Goal: Task Accomplishment & Management: Complete application form

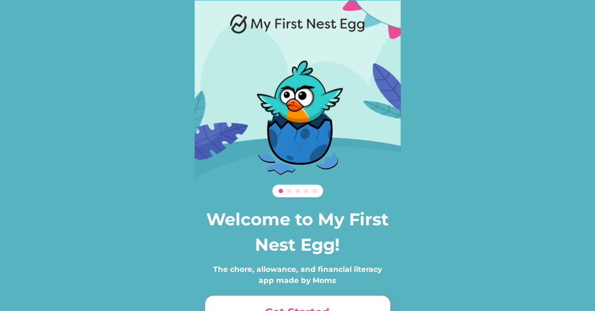
scroll to position [72, 0]
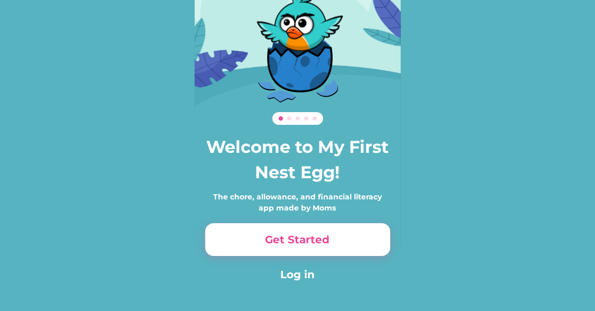
click at [292, 243] on button "Get Started" at bounding box center [297, 239] width 185 height 33
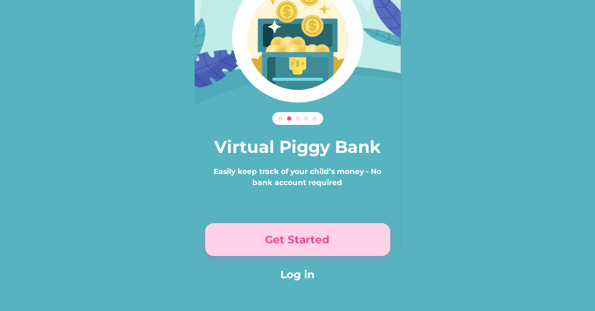
click at [241, 241] on button "Get Started" at bounding box center [297, 239] width 185 height 33
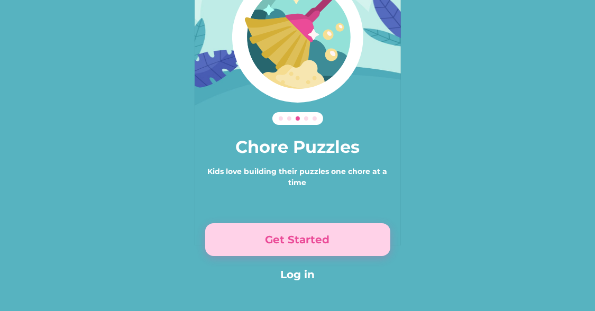
click at [241, 241] on button "Get Started" at bounding box center [297, 239] width 185 height 33
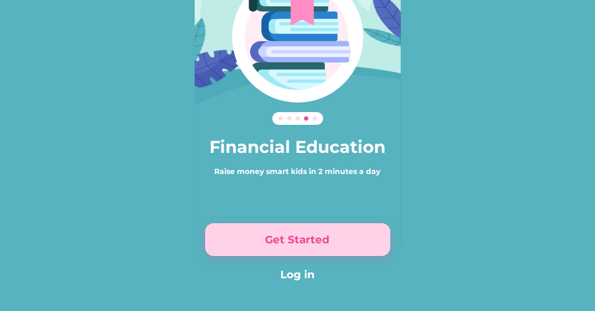
click at [241, 241] on button "Get Started" at bounding box center [297, 239] width 185 height 33
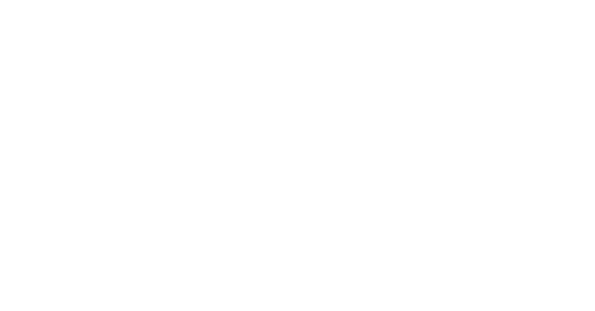
scroll to position [135, 0]
click at [241, 241] on div "Sign up Already have an account? Log in First Name * Last Name * Email * Passwo…" at bounding box center [297, 63] width 227 height 395
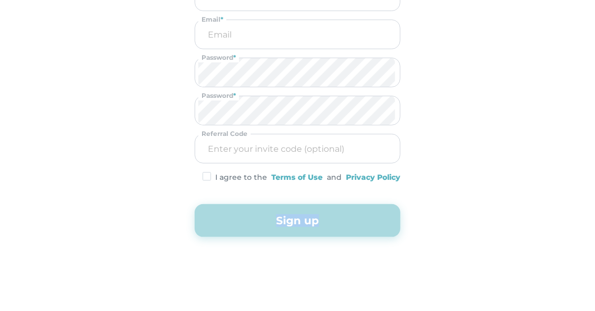
scroll to position [0, 0]
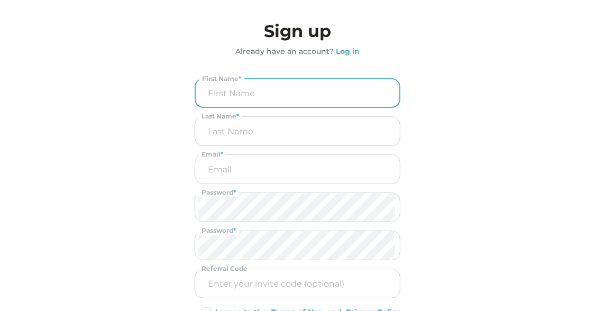
click at [282, 89] on input "input" at bounding box center [297, 93] width 197 height 28
type input "[PERSON_NAME]"
type input "B"
click at [226, 162] on input "email" at bounding box center [297, 169] width 198 height 29
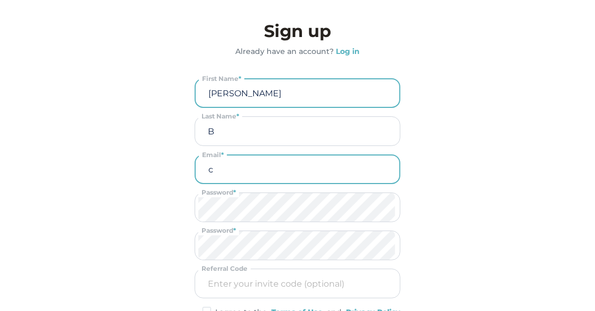
click at [226, 162] on input "c" at bounding box center [297, 170] width 197 height 28
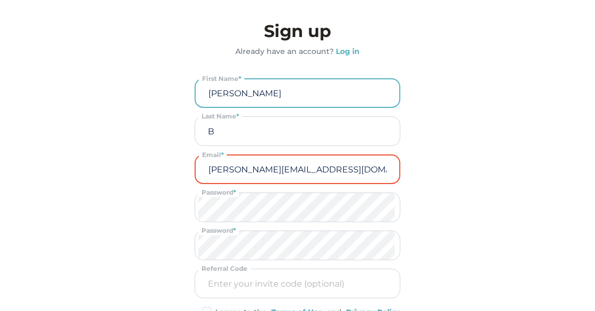
type input "[PERSON_NAME][EMAIL_ADDRESS][DOMAIN_NAME]"
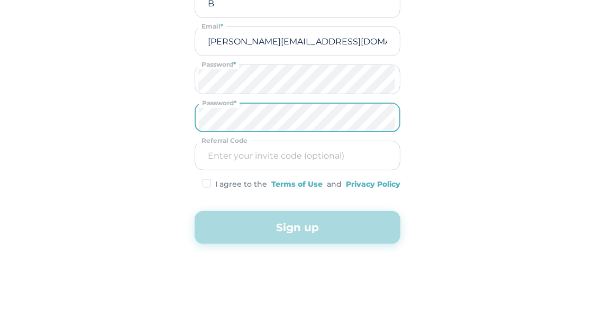
scroll to position [134, 0]
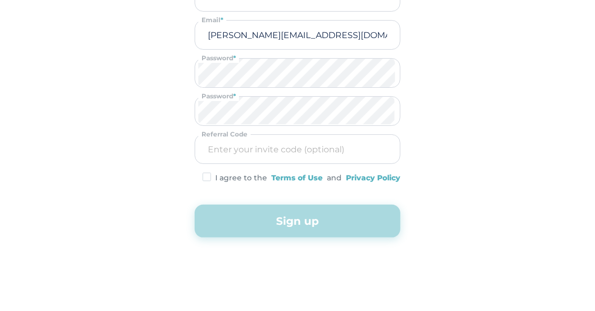
click at [207, 175] on img at bounding box center [207, 176] width 8 height 9
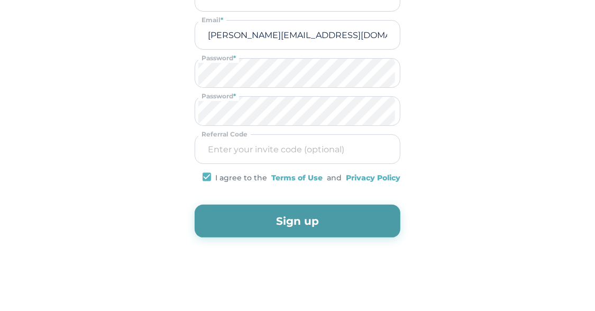
click at [251, 225] on button "Sign up" at bounding box center [298, 221] width 206 height 33
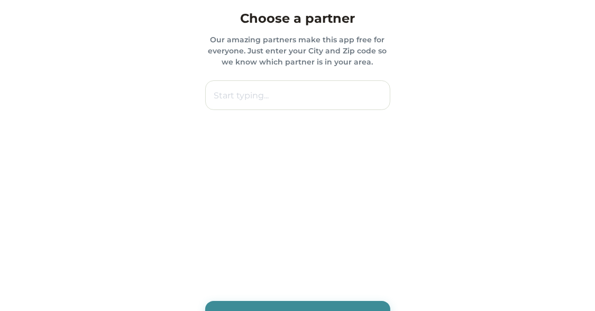
click at [240, 99] on input "text" at bounding box center [297, 95] width 185 height 30
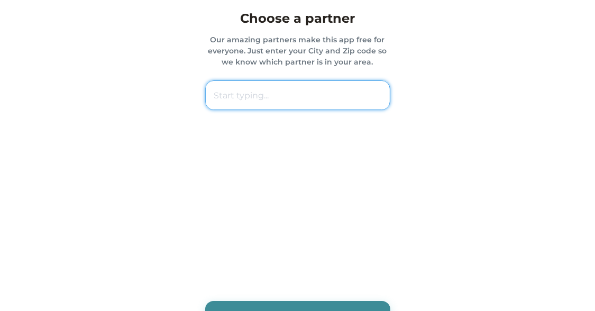
paste input "43460 [GEOGRAPHIC_DATA]"
type input "43460 [GEOGRAPHIC_DATA]"
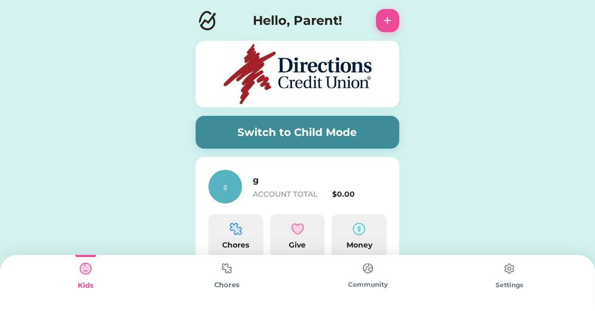
click at [506, 267] on img at bounding box center [509, 268] width 21 height 21
